Goal: Task Accomplishment & Management: Complete application form

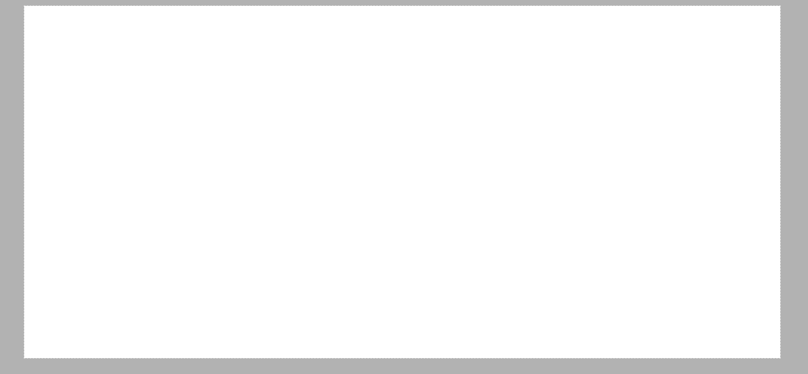
drag, startPoint x: 24, startPoint y: 6, endPoint x: 780, endPoint y: 358, distance: 833.9
click at [780, 358] on div "1278 X 596" at bounding box center [404, 187] width 808 height 374
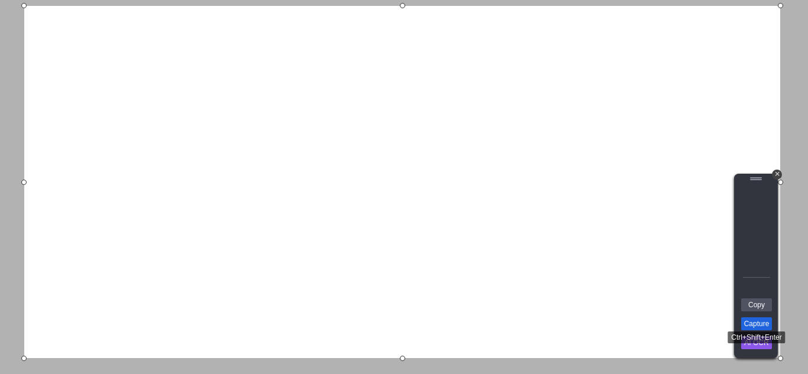
click at [768, 322] on link "Capture" at bounding box center [756, 324] width 31 height 13
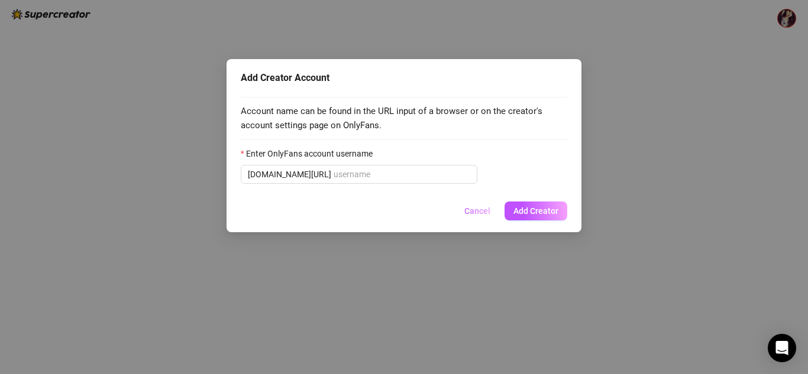
click at [468, 212] on span "Cancel" at bounding box center [477, 210] width 26 height 9
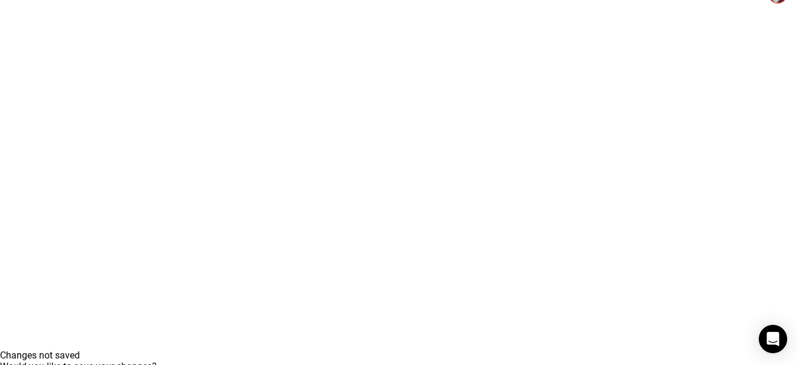
drag, startPoint x: 366, startPoint y: 137, endPoint x: 436, endPoint y: 136, distance: 69.8
type input "+91 77960-10629"
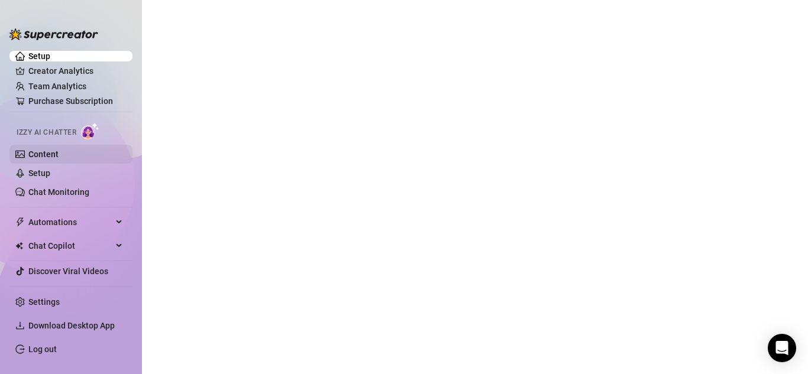
click at [30, 150] on link "Content" at bounding box center [43, 154] width 30 height 9
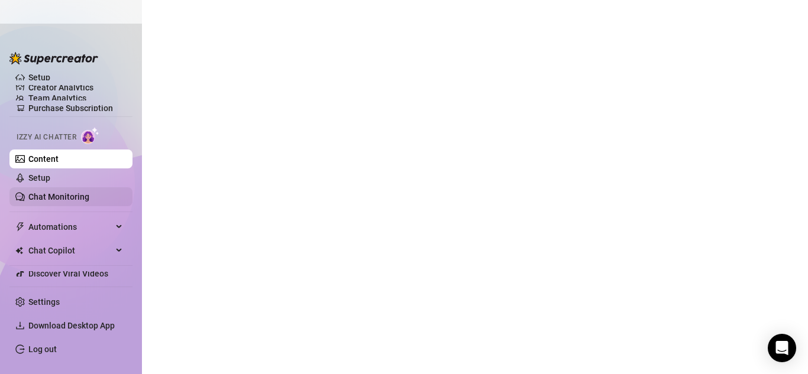
click at [41, 196] on link "Chat Monitoring" at bounding box center [58, 196] width 61 height 9
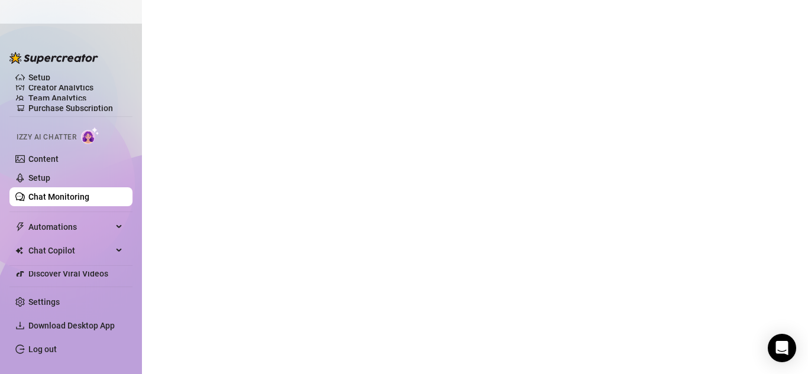
click at [59, 158] on link "Content" at bounding box center [43, 158] width 30 height 9
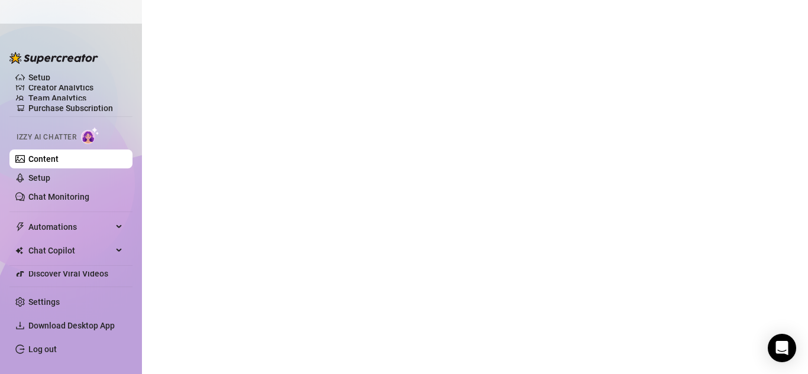
scroll to position [64, 0]
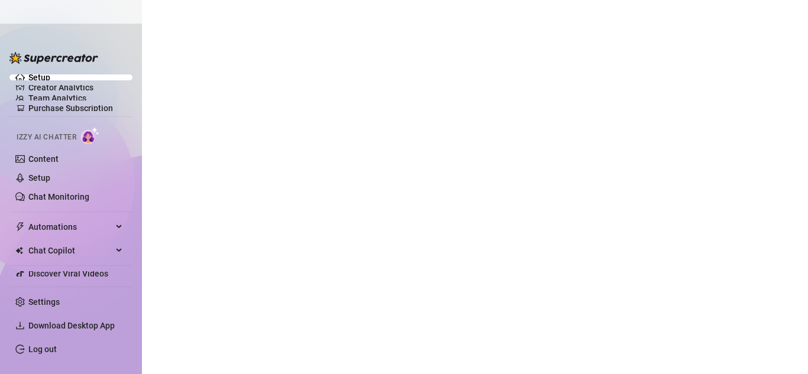
drag, startPoint x: 633, startPoint y: 228, endPoint x: 497, endPoint y: 215, distance: 137.2
click at [41, 154] on link "Content" at bounding box center [43, 158] width 30 height 9
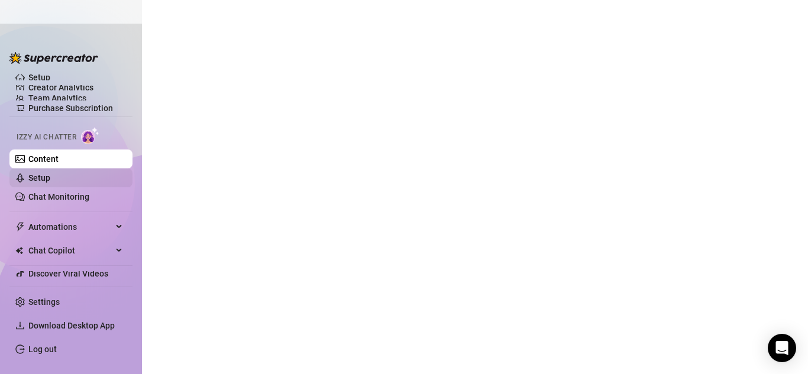
scroll to position [64, 0]
click at [50, 182] on link "Setup" at bounding box center [39, 177] width 22 height 9
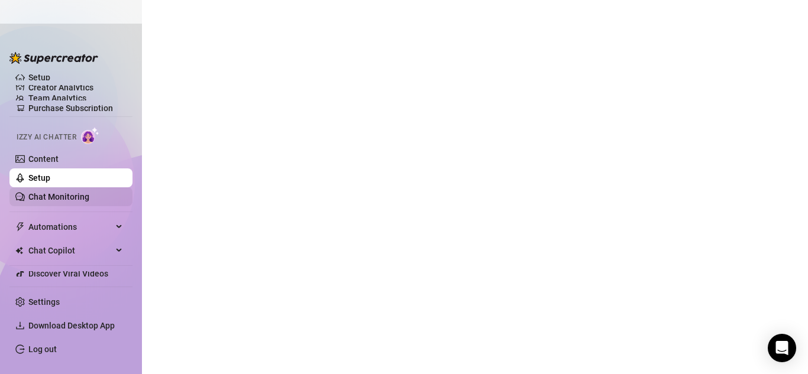
click at [84, 197] on link "Chat Monitoring" at bounding box center [58, 196] width 61 height 9
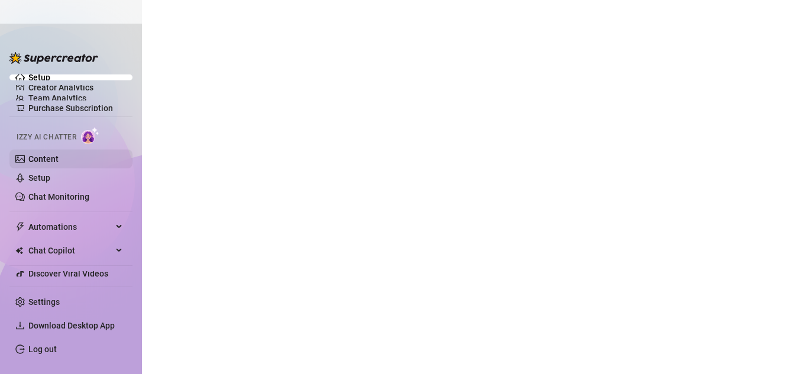
click at [56, 161] on link "Content" at bounding box center [43, 158] width 30 height 9
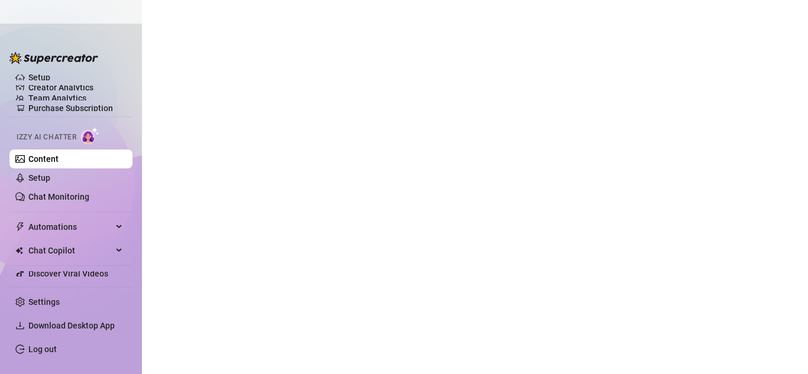
scroll to position [64, 0]
click at [50, 177] on link "Setup" at bounding box center [39, 177] width 22 height 9
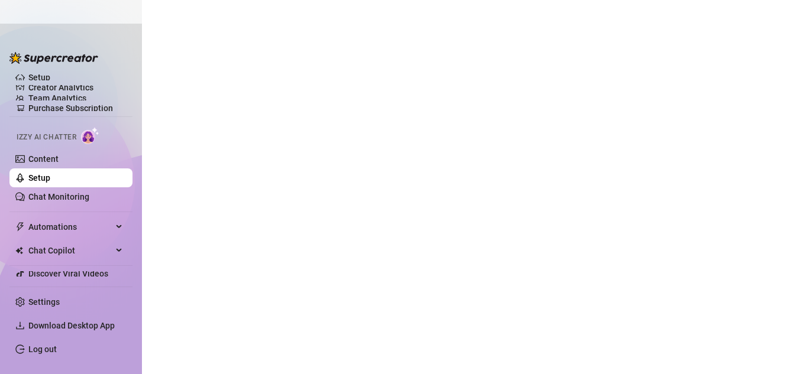
drag, startPoint x: 59, startPoint y: 135, endPoint x: 99, endPoint y: 135, distance: 39.6
click at [83, 135] on div "Izzy AI Chatter" at bounding box center [70, 135] width 106 height 17
click at [99, 135] on img at bounding box center [90, 135] width 18 height 17
click at [58, 164] on link "Content" at bounding box center [43, 158] width 30 height 9
